Goal: Transaction & Acquisition: Book appointment/travel/reservation

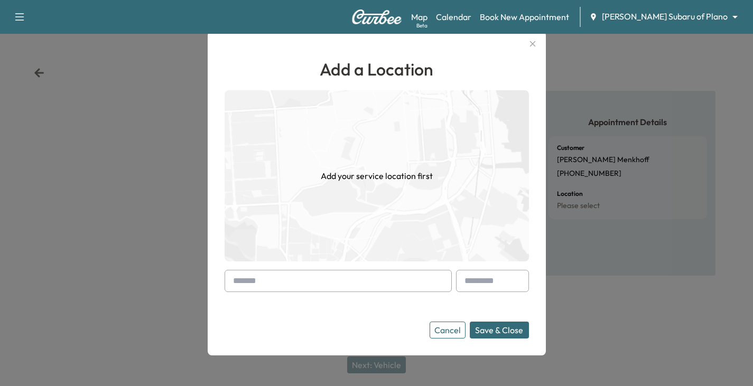
click at [535, 43] on icon "button" at bounding box center [532, 44] width 13 height 13
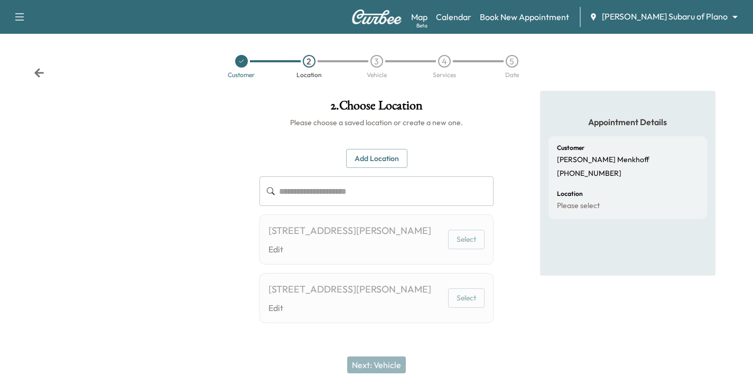
click at [41, 71] on icon at bounding box center [39, 73] width 11 height 11
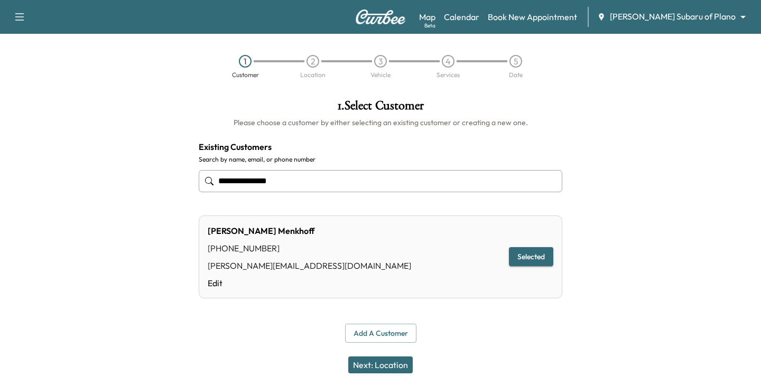
click at [40, 71] on div "1 Customer 2 Location 3 Vehicle 4 Services 5 Date" at bounding box center [380, 66] width 761 height 49
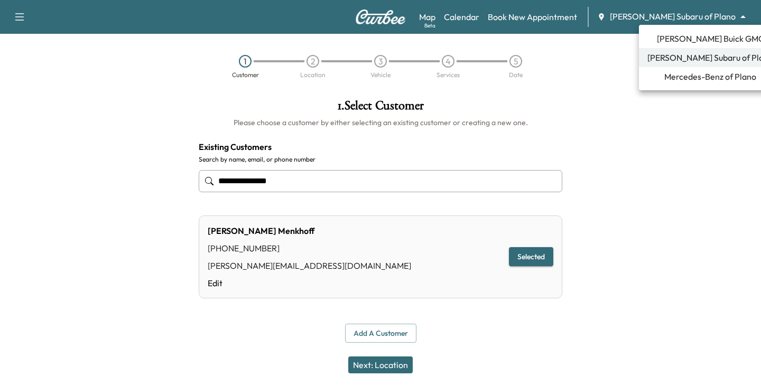
click at [733, 15] on body "**********" at bounding box center [380, 193] width 761 height 386
click at [687, 43] on span "[PERSON_NAME] Buick GMC" at bounding box center [710, 38] width 107 height 13
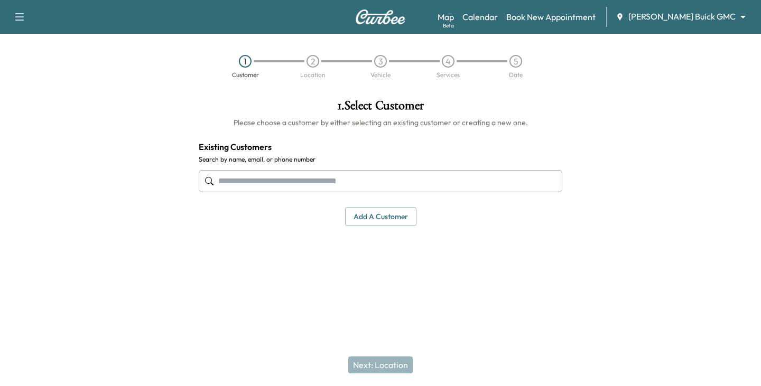
click at [239, 185] on input "text" at bounding box center [381, 181] width 364 height 22
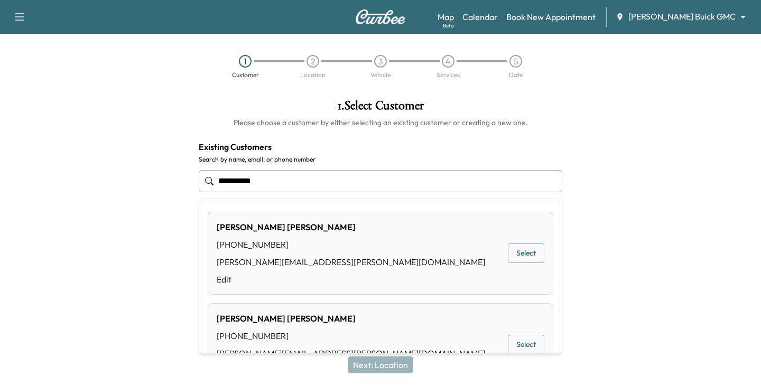
click at [511, 255] on button "Select" at bounding box center [526, 254] width 36 height 20
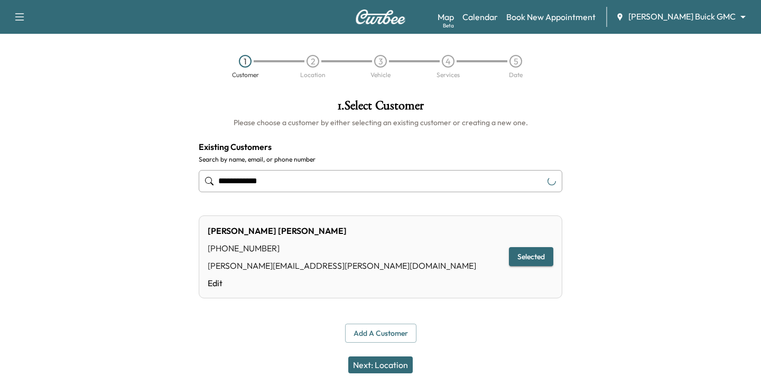
type input "**********"
click at [393, 366] on button "Next: Location" at bounding box center [380, 365] width 64 height 17
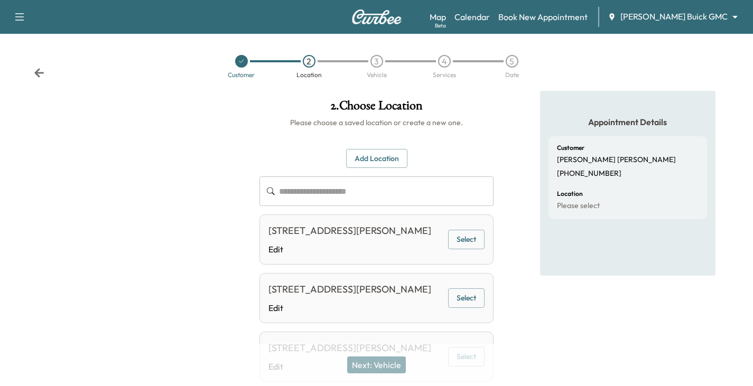
click at [43, 72] on icon at bounding box center [39, 73] width 11 height 11
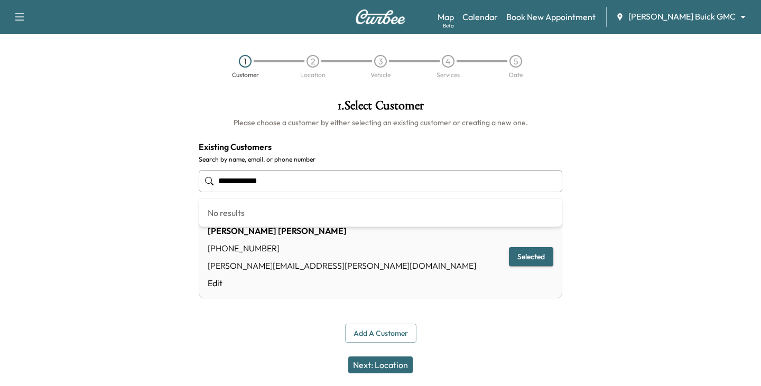
drag, startPoint x: 319, startPoint y: 185, endPoint x: 88, endPoint y: 185, distance: 231.5
click at [88, 185] on div "**********" at bounding box center [380, 221] width 761 height 261
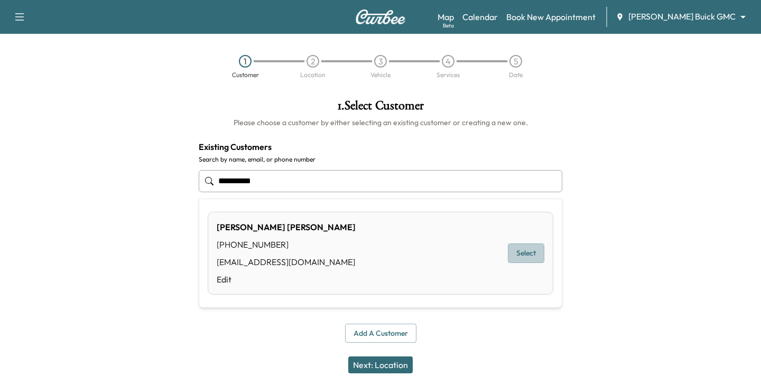
click at [531, 255] on button "Select" at bounding box center [526, 254] width 36 height 20
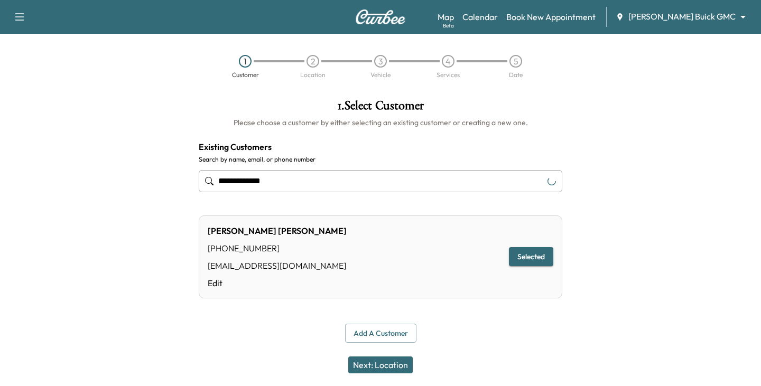
type input "**********"
click at [531, 255] on button "Selected" at bounding box center [531, 257] width 44 height 20
click at [393, 363] on button "Next: Location" at bounding box center [380, 365] width 64 height 17
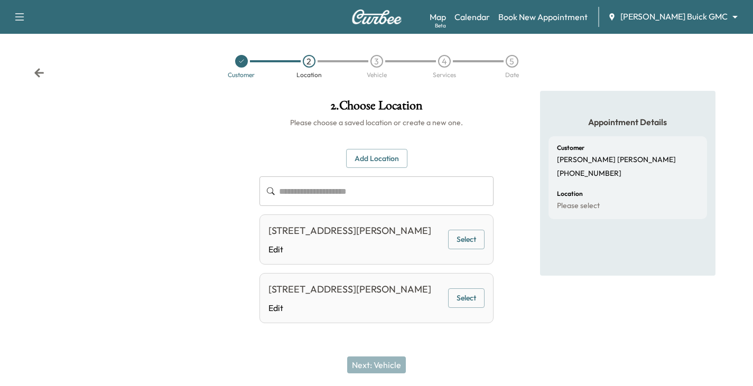
click at [466, 246] on button "Select" at bounding box center [466, 240] width 36 height 20
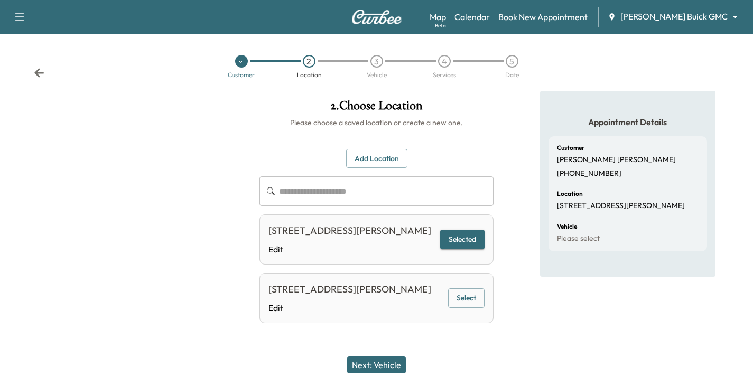
click at [375, 366] on button "Next: Vehicle" at bounding box center [376, 365] width 59 height 17
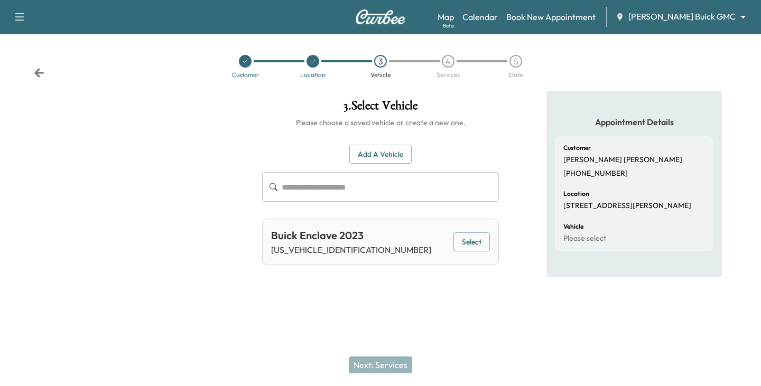
click at [468, 248] on button "Select" at bounding box center [471, 243] width 36 height 20
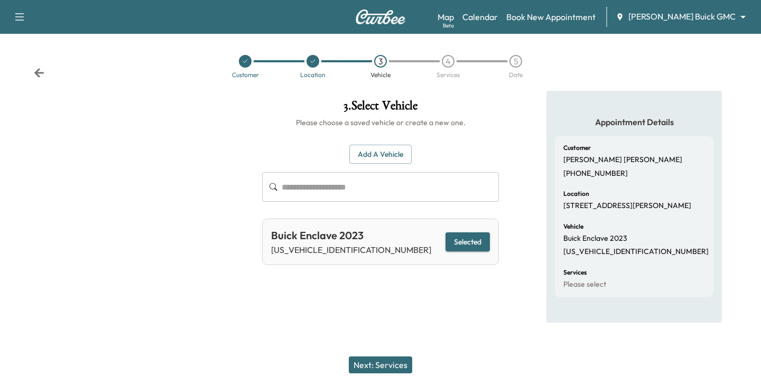
click at [390, 363] on button "Next: Services" at bounding box center [380, 365] width 63 height 17
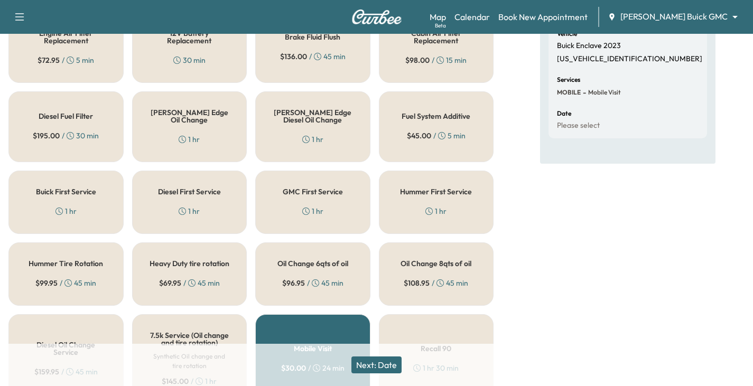
scroll to position [211, 0]
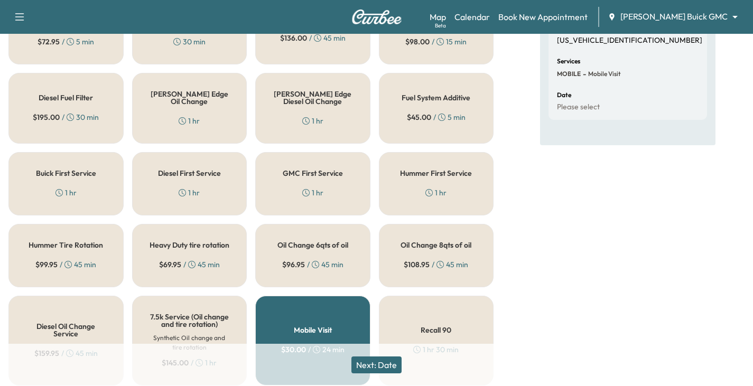
click at [425, 240] on div "Oil Change 8qts of oil $ 108.95 / 45 min" at bounding box center [436, 255] width 115 height 63
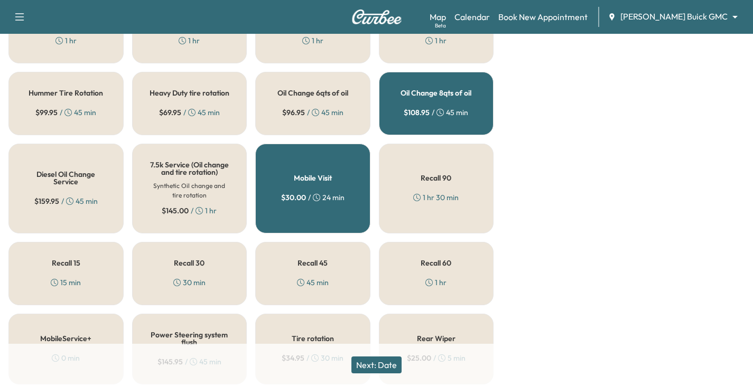
scroll to position [370, 0]
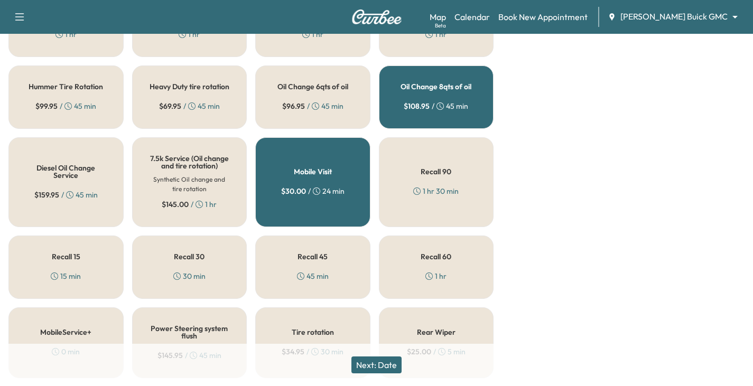
drag, startPoint x: 391, startPoint y: 385, endPoint x: 377, endPoint y: 388, distance: 14.2
click at [382, 363] on button "Next: Date" at bounding box center [376, 365] width 50 height 17
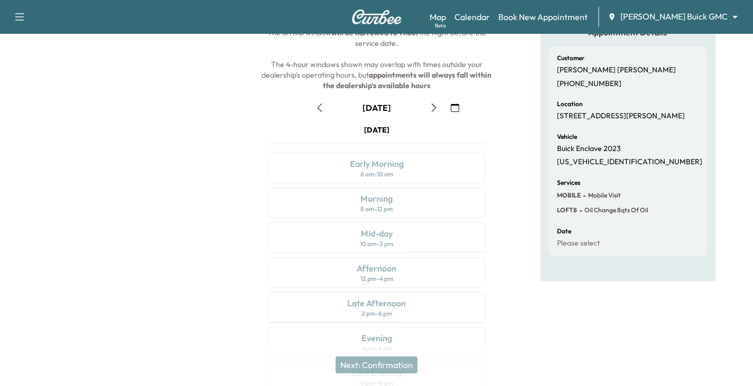
click at [433, 107] on icon "button" at bounding box center [434, 108] width 8 height 8
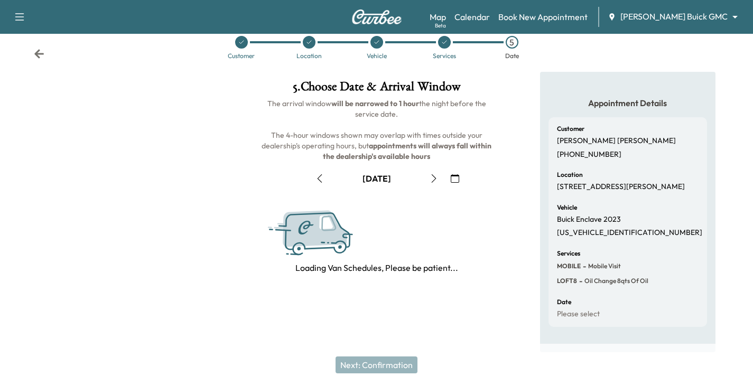
scroll to position [90, 0]
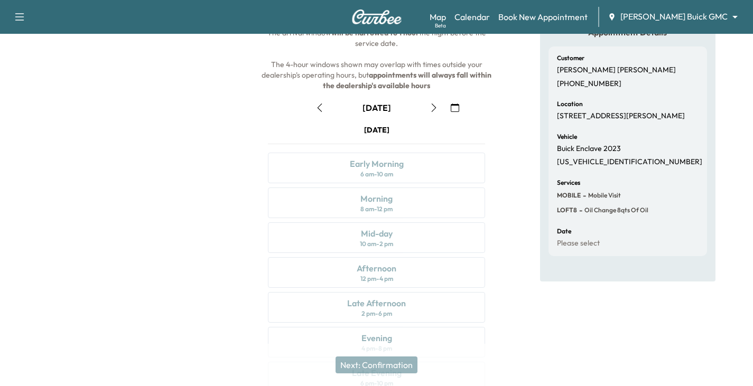
click at [432, 104] on icon "button" at bounding box center [434, 108] width 8 height 8
click at [431, 107] on icon "button" at bounding box center [434, 108] width 8 height 8
click at [380, 198] on div "Morning" at bounding box center [376, 198] width 32 height 13
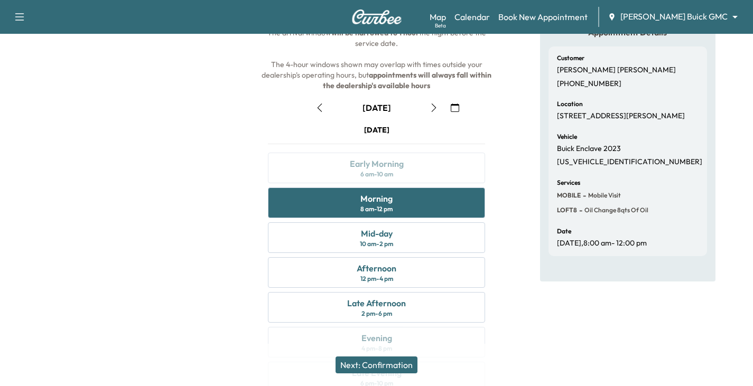
click at [384, 360] on button "Next: Confirmation" at bounding box center [377, 365] width 82 height 17
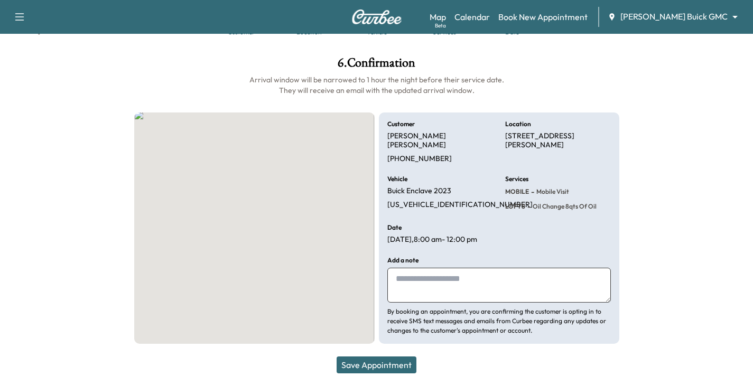
scroll to position [48, 0]
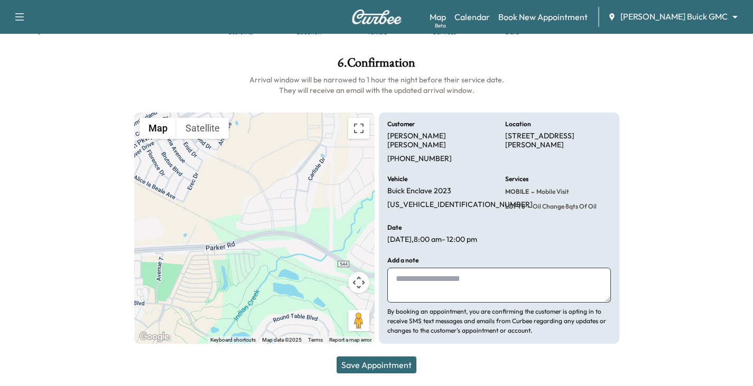
click at [384, 365] on button "Save Appointment" at bounding box center [377, 365] width 80 height 17
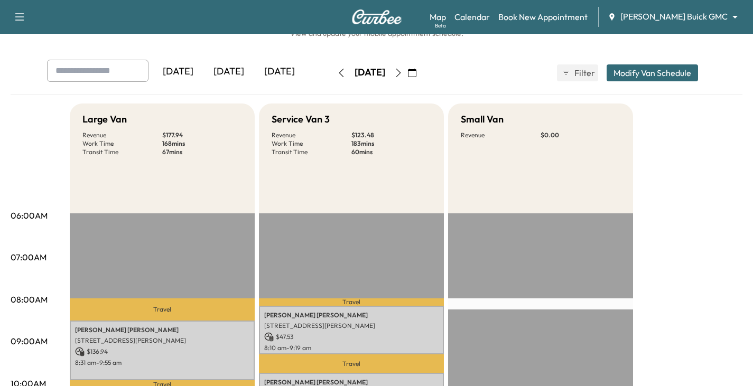
scroll to position [53, 0]
